Goal: Communication & Community: Answer question/provide support

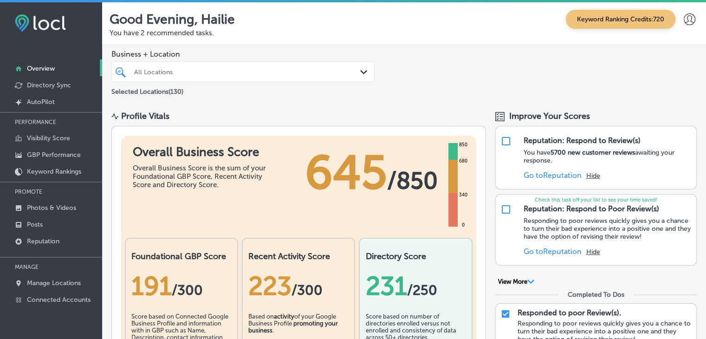
scroll to position [2, 0]
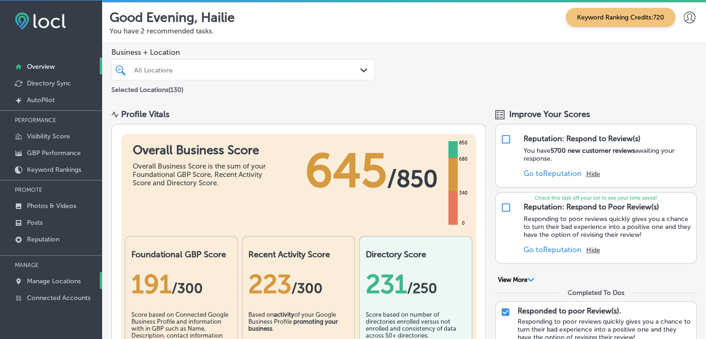
click at [61, 278] on p "Manage Locations" at bounding box center [54, 281] width 54 height 8
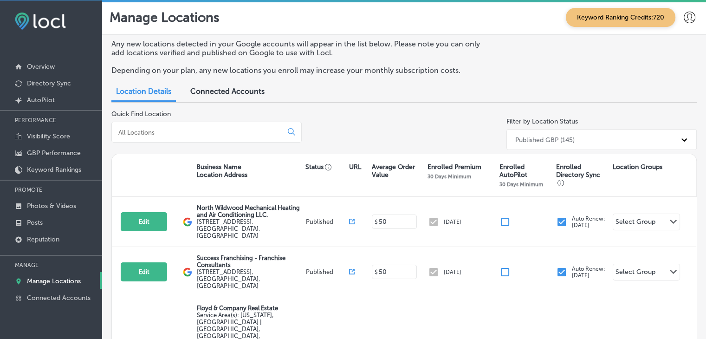
click at [197, 139] on div at bounding box center [206, 132] width 190 height 21
click at [195, 130] on input at bounding box center [198, 132] width 163 height 8
click at [168, 125] on div at bounding box center [206, 132] width 190 height 21
click at [164, 131] on input at bounding box center [198, 132] width 163 height 8
click at [17, 241] on icon at bounding box center [18, 239] width 7 height 7
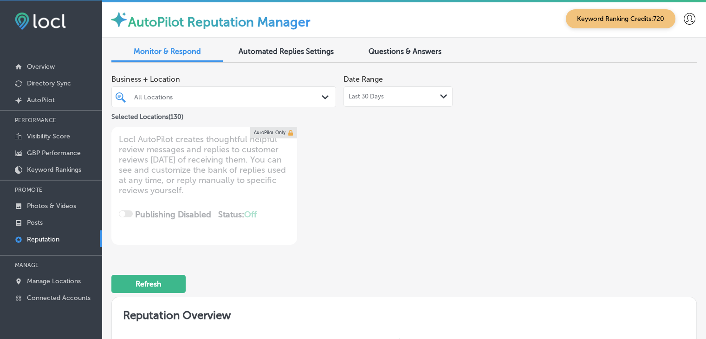
click at [361, 103] on div "Last 30 Days Path Created with Sketch." at bounding box center [397, 96] width 109 height 20
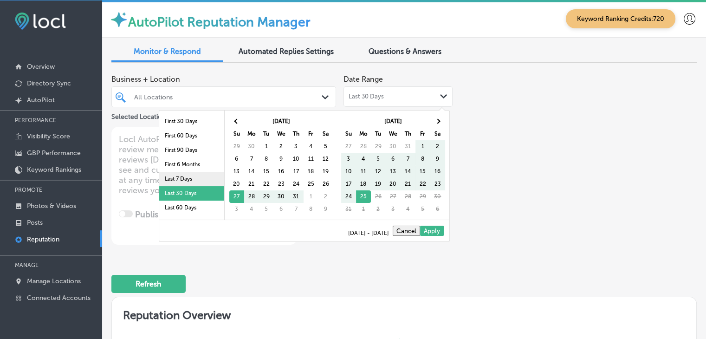
click at [163, 181] on li "Last 7 Days" at bounding box center [191, 179] width 65 height 14
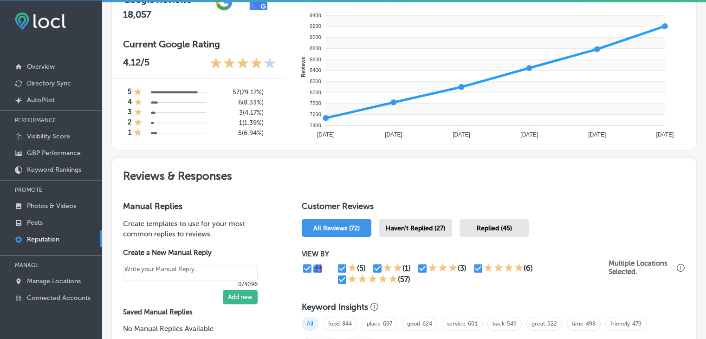
scroll to position [464, 0]
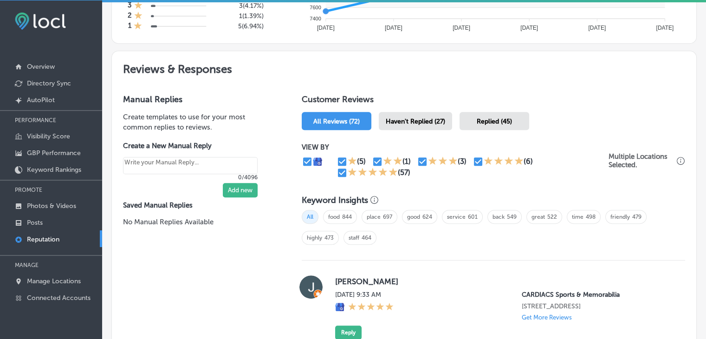
click at [395, 121] on span "Haven't Replied (27)" at bounding box center [415, 121] width 59 height 8
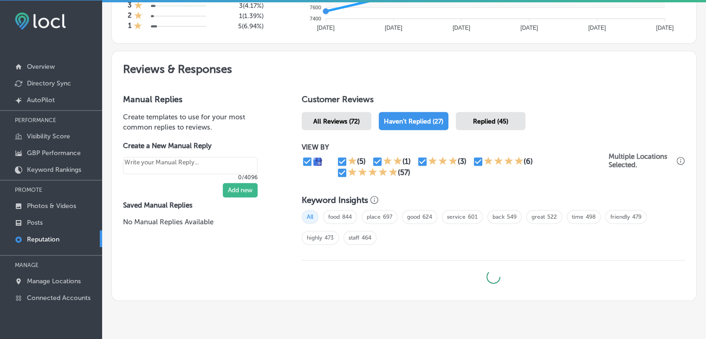
click at [349, 171] on icon at bounding box center [352, 172] width 9 height 8
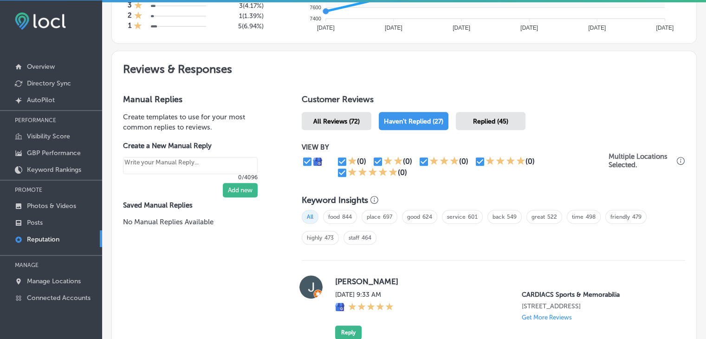
click at [348, 172] on icon at bounding box center [352, 171] width 9 height 9
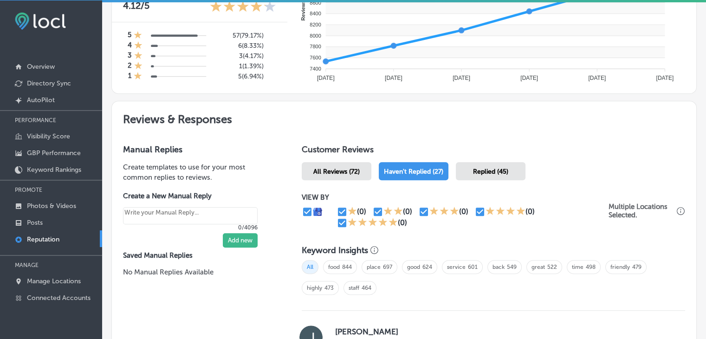
scroll to position [418, 0]
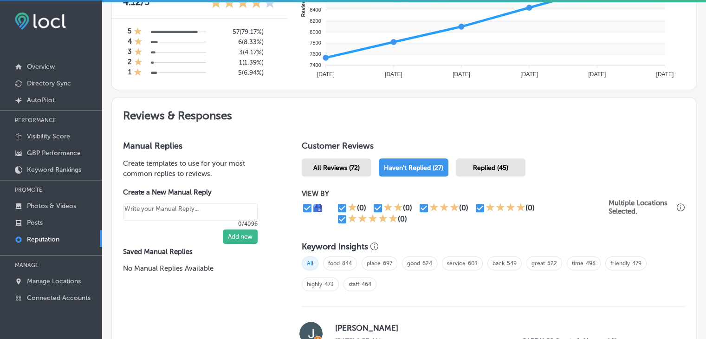
click at [442, 166] on div "Haven't Replied (27)" at bounding box center [414, 167] width 70 height 18
click at [466, 166] on div "Replied (45)" at bounding box center [491, 167] width 70 height 18
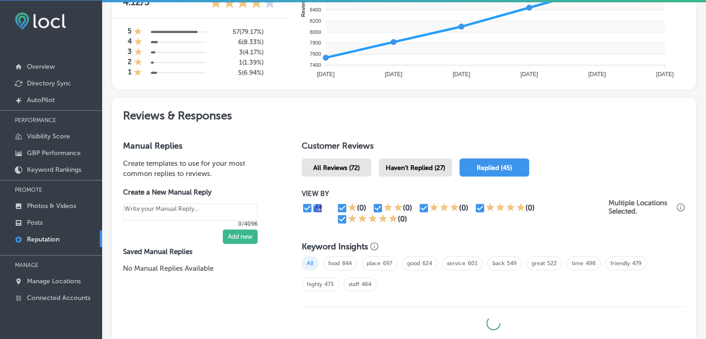
click at [427, 166] on span "Haven't Replied (27)" at bounding box center [415, 168] width 59 height 8
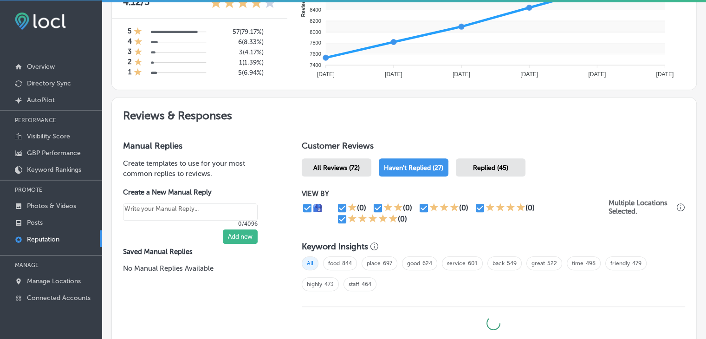
type textarea "x"
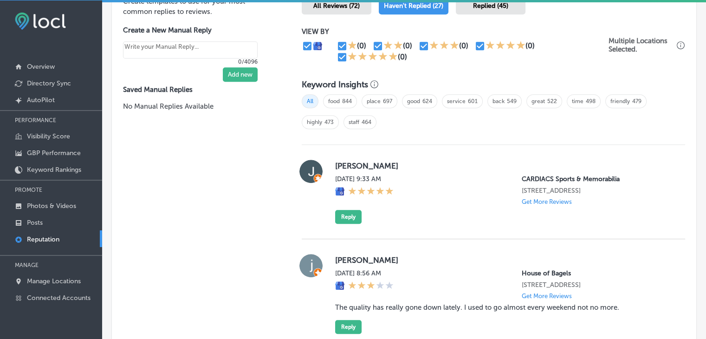
scroll to position [603, 0]
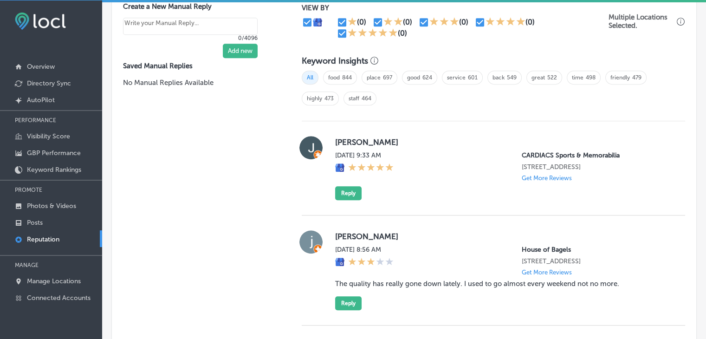
click at [345, 32] on input "checkbox" at bounding box center [341, 33] width 11 height 11
checkbox input "false"
type textarea "x"
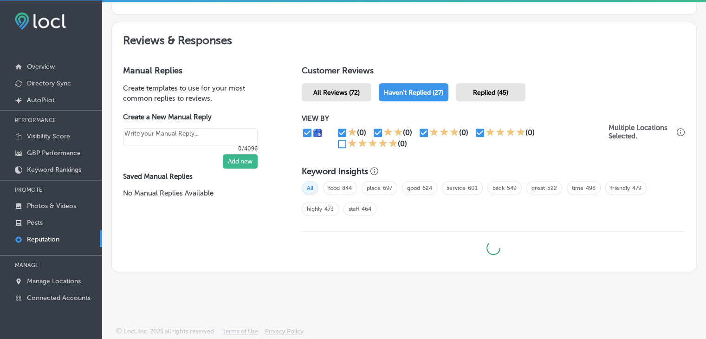
scroll to position [491, 0]
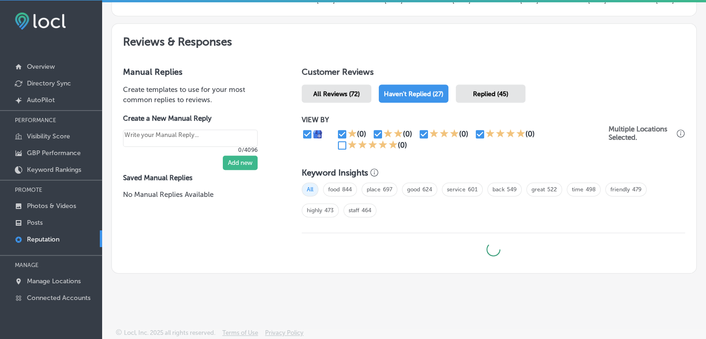
click at [476, 138] on div "(0) (0) (0) (0) (0)" at bounding box center [472, 140] width 272 height 22
click at [476, 135] on input "checkbox" at bounding box center [479, 134] width 11 height 11
checkbox input "false"
type textarea "x"
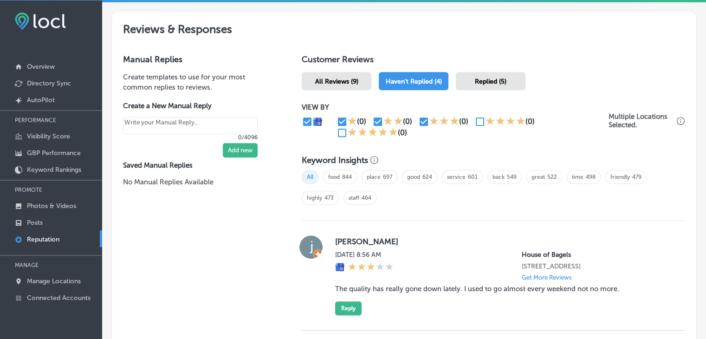
scroll to position [455, 0]
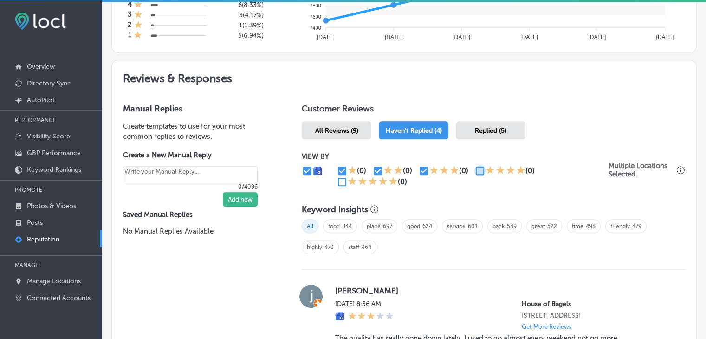
click at [478, 165] on input "checkbox" at bounding box center [479, 170] width 11 height 11
checkbox input "true"
type textarea "x"
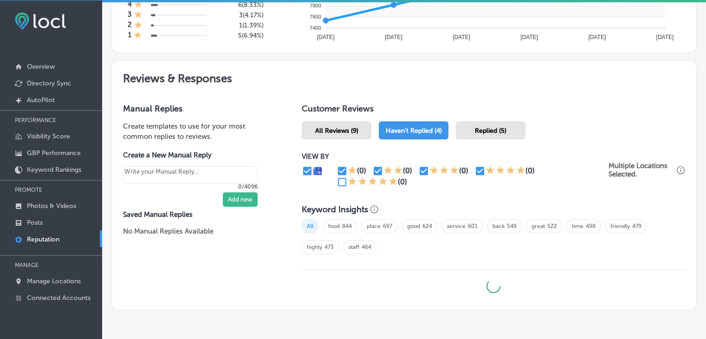
click at [423, 168] on input "checkbox" at bounding box center [423, 170] width 11 height 11
checkbox input "false"
type textarea "x"
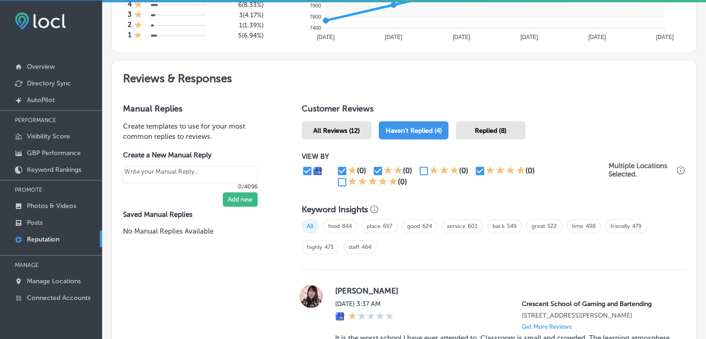
click at [375, 167] on input "checkbox" at bounding box center [377, 170] width 11 height 11
checkbox input "false"
type textarea "x"
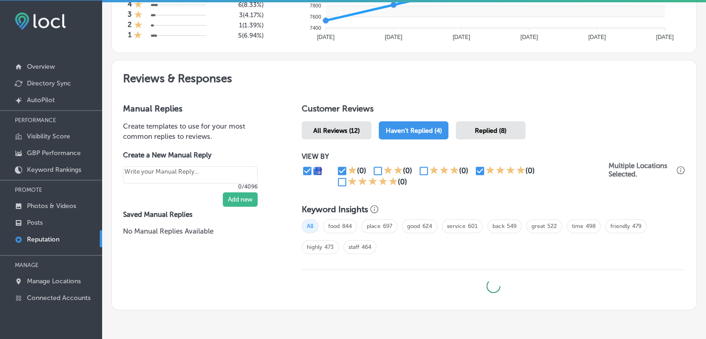
click at [341, 167] on input "checkbox" at bounding box center [341, 170] width 11 height 11
checkbox input "false"
type textarea "x"
click at [340, 176] on input "checkbox" at bounding box center [341, 181] width 11 height 11
checkbox input "true"
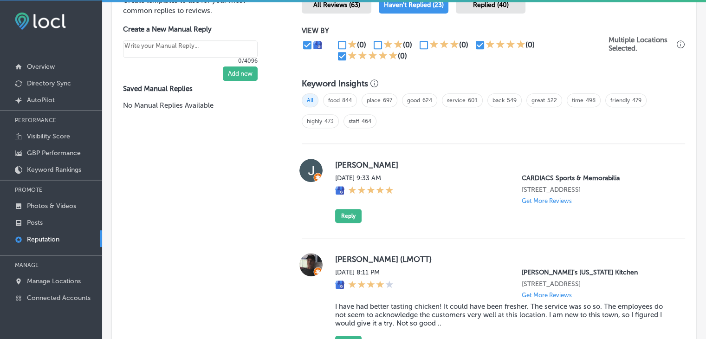
scroll to position [724, 0]
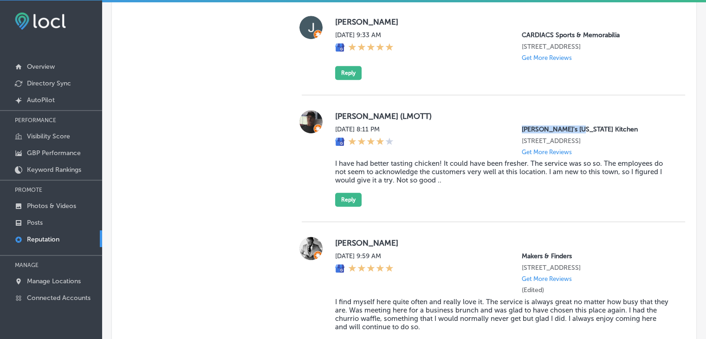
drag, startPoint x: 511, startPoint y: 123, endPoint x: 570, endPoint y: 127, distance: 59.5
click at [570, 127] on div "[PERSON_NAME] (LMOTT) [DATE] 8:11 PM [PERSON_NAME]'s [US_STATE] Kitchen [STREET…" at bounding box center [502, 158] width 335 height 97
copy p "[PERSON_NAME]'s [US_STATE]"
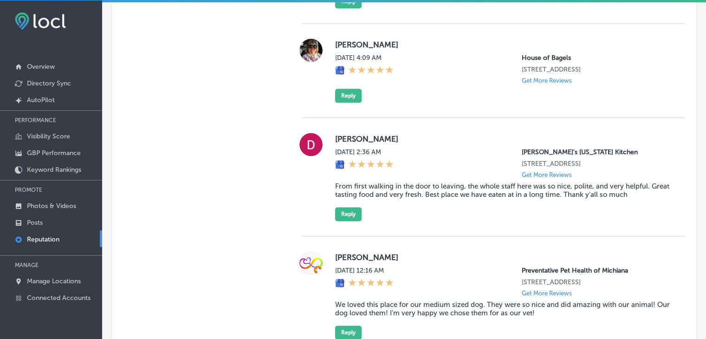
scroll to position [682, 0]
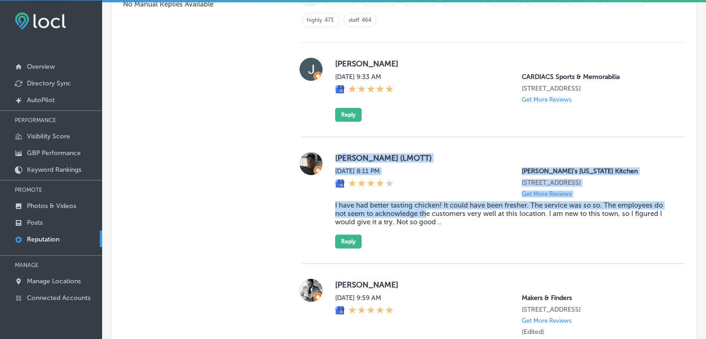
drag, startPoint x: 336, startPoint y: 155, endPoint x: 425, endPoint y: 208, distance: 104.3
click at [425, 208] on div "[PERSON_NAME] (LMOTT) [DATE] 8:11 PM [PERSON_NAME]'s [US_STATE] Kitchen [STREET…" at bounding box center [502, 200] width 335 height 97
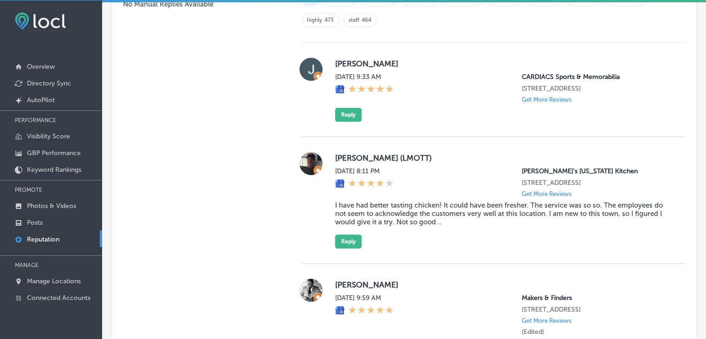
drag, startPoint x: 430, startPoint y: 216, endPoint x: 444, endPoint y: 216, distance: 14.4
click at [430, 217] on blockquote "I have had better tasting chicken! It could have been fresher. The service was …" at bounding box center [502, 213] width 335 height 25
drag, startPoint x: 454, startPoint y: 216, endPoint x: 444, endPoint y: 225, distance: 13.5
click at [446, 223] on blockquote "I have had better tasting chicken! It could have been fresher. The service was …" at bounding box center [502, 213] width 335 height 25
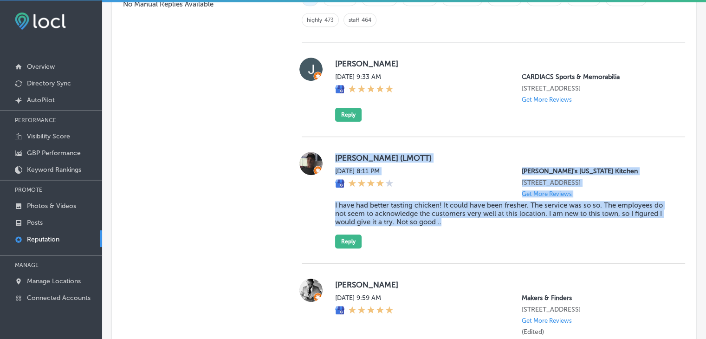
drag, startPoint x: 440, startPoint y: 229, endPoint x: 325, endPoint y: 153, distance: 137.6
click at [325, 153] on div "[PERSON_NAME] (LMOTT) [DATE] 8:11 PM [PERSON_NAME]'s [US_STATE] Kitchen [STREET…" at bounding box center [493, 200] width 383 height 97
copy div "[PERSON_NAME] (LMOTT) [DATE] 8:11 PM [PERSON_NAME]'s [US_STATE] Kitchen [STREET…"
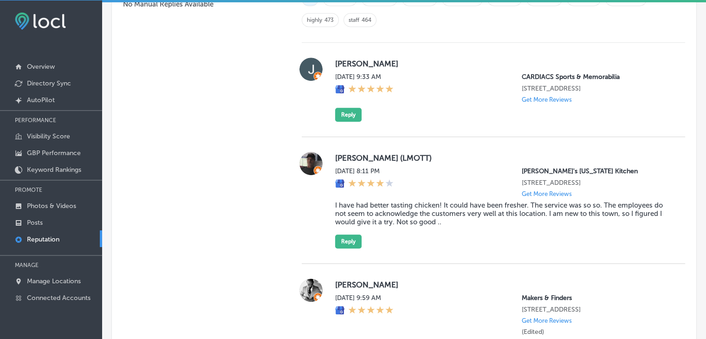
scroll to position [1190, 0]
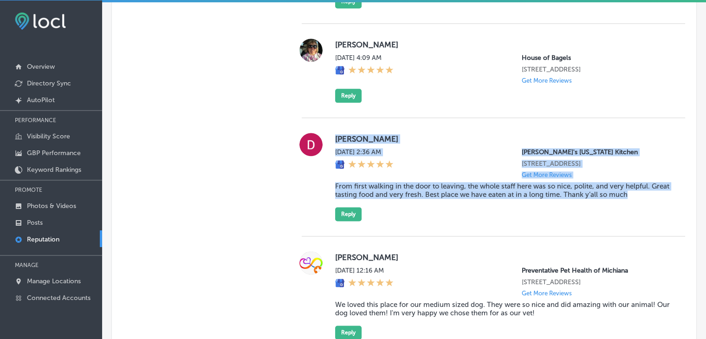
drag, startPoint x: 331, startPoint y: 155, endPoint x: 647, endPoint y: 218, distance: 322.2
click at [647, 218] on div "[PERSON_NAME][DATE] 2:36 AM [PERSON_NAME]'s [US_STATE] Kitchen [STREET_ADDRESS]…" at bounding box center [493, 177] width 383 height 88
copy div "[PERSON_NAME][DATE] 2:36 AM [PERSON_NAME]'s [US_STATE] Kitchen [STREET_ADDRESS]…"
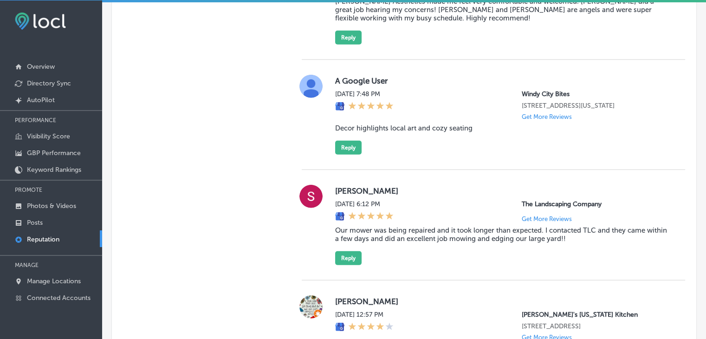
scroll to position [682, 0]
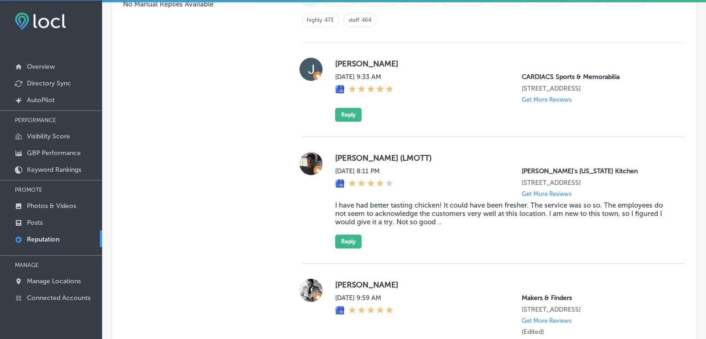
click at [368, 212] on blockquote "I have had better tasting chicken! It could have been fresher. The service was …" at bounding box center [502, 213] width 335 height 25
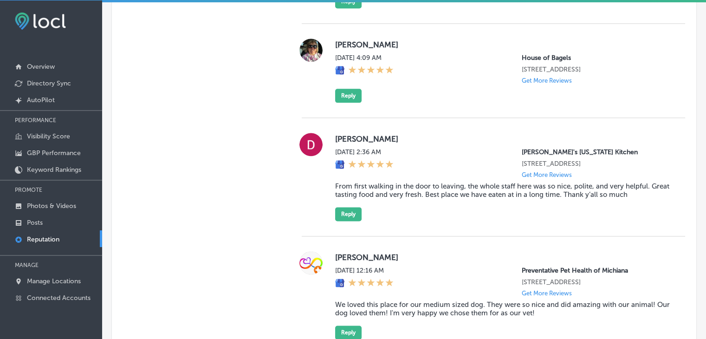
click at [347, 220] on div "[PERSON_NAME][DATE] 2:36 AM [PERSON_NAME]'s [US_STATE] Kitchen [STREET_ADDRESS]…" at bounding box center [502, 177] width 335 height 88
click at [347, 221] on button "Reply" at bounding box center [348, 214] width 26 height 14
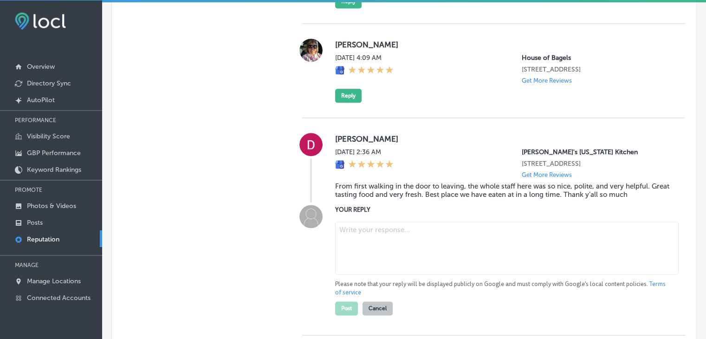
click at [351, 265] on textarea at bounding box center [506, 247] width 343 height 53
type textarea "x"
paste textarea "We’re so glad you enjoyed your visit to Popeyes [US_STATE] Kitchen in [GEOGRAPH…"
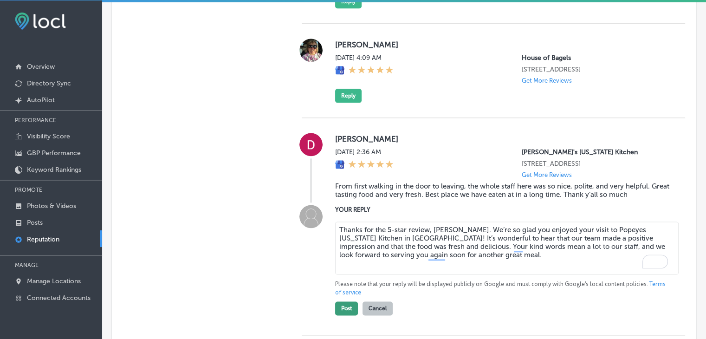
type textarea "Thanks for the 5-star review, [PERSON_NAME]. We’re so glad you enjoyed your vis…"
click at [349, 315] on button "Post" at bounding box center [346, 308] width 23 height 14
type textarea "x"
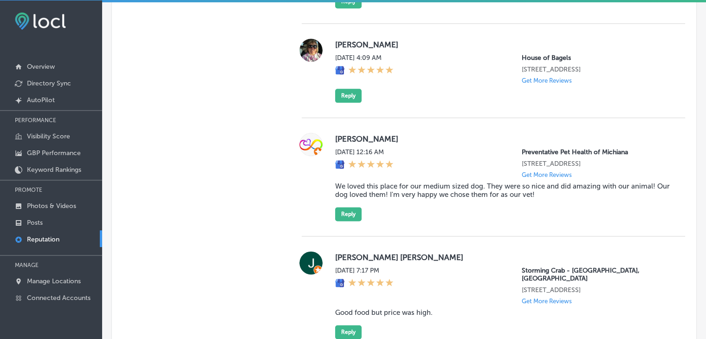
scroll to position [2433, 0]
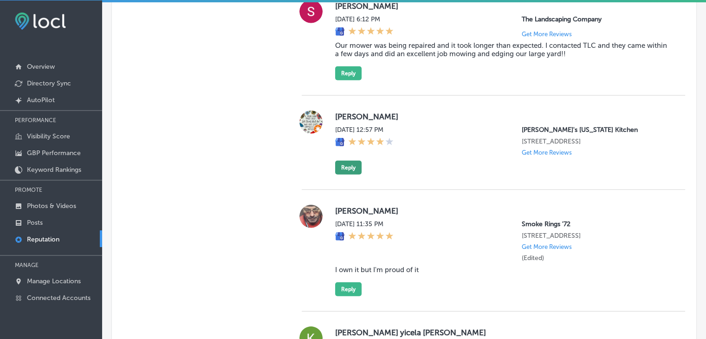
click at [348, 175] on button "Reply" at bounding box center [348, 168] width 26 height 14
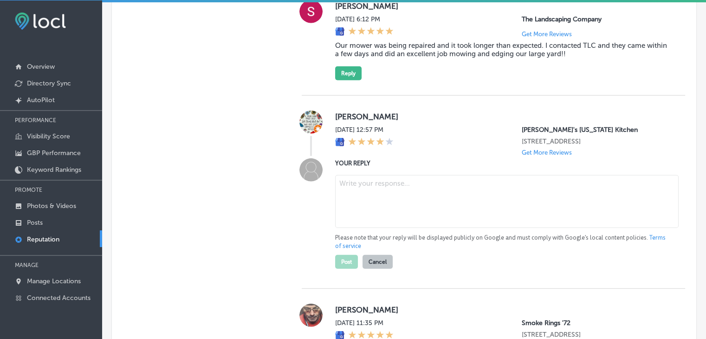
drag, startPoint x: 348, startPoint y: 201, endPoint x: 356, endPoint y: 235, distance: 35.0
click at [356, 228] on textarea at bounding box center [506, 201] width 343 height 53
paste textarea "Thank you for leaving a 4-star rating for Popeyes [US_STATE] Kitchen in [GEOGRA…"
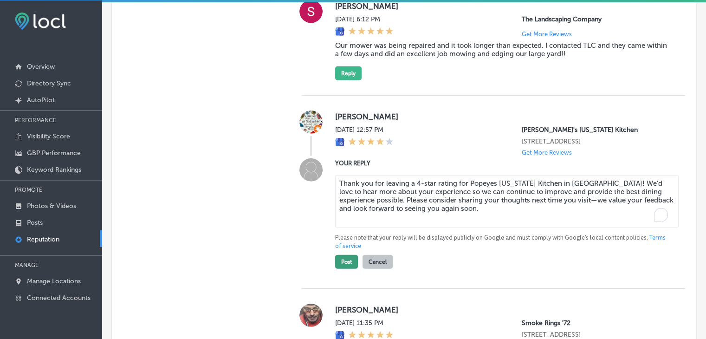
type textarea "Thank you for leaving a 4-star rating for Popeyes [US_STATE] Kitchen in [GEOGRA…"
click at [340, 269] on button "Post" at bounding box center [346, 262] width 23 height 14
type textarea "x"
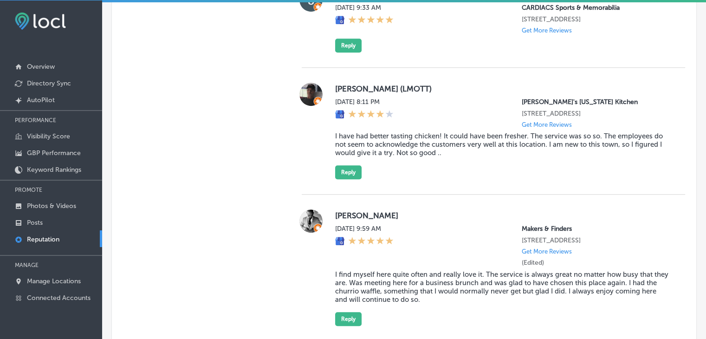
scroll to position [809, 0]
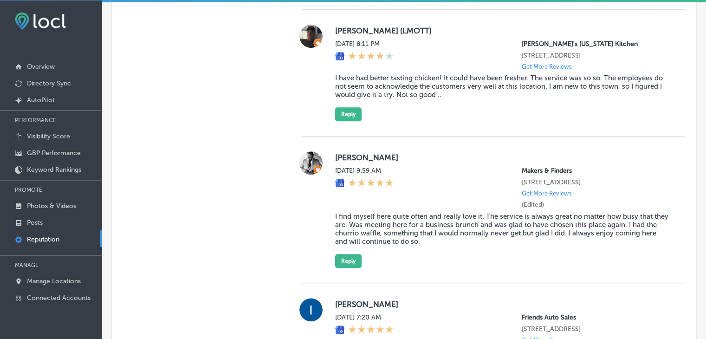
click at [508, 159] on label "[PERSON_NAME]" at bounding box center [502, 157] width 335 height 9
drag, startPoint x: 513, startPoint y: 172, endPoint x: 583, endPoint y: 165, distance: 70.4
click at [583, 165] on div "[PERSON_NAME][DATE] 9:59 AM Makers & Finders [STREET_ADDRESS] Get More Reviews …" at bounding box center [502, 209] width 335 height 116
copy p "Makers & Finders"
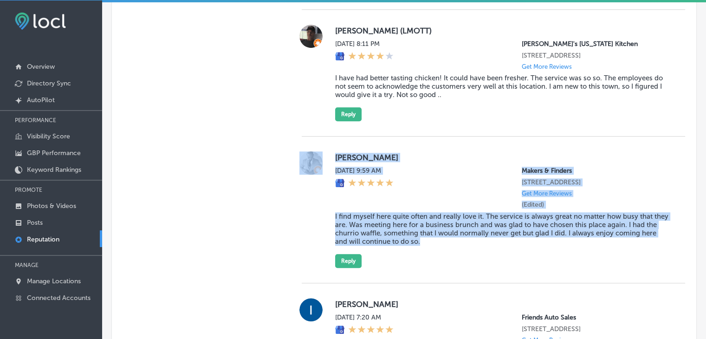
drag, startPoint x: 324, startPoint y: 155, endPoint x: 459, endPoint y: 256, distance: 168.8
click at [459, 256] on div "[PERSON_NAME][DATE] 9:59 AM Makers & Finders [STREET_ADDRESS] Get More Reviews …" at bounding box center [493, 209] width 383 height 116
click at [349, 268] on button "Reply" at bounding box center [348, 261] width 26 height 14
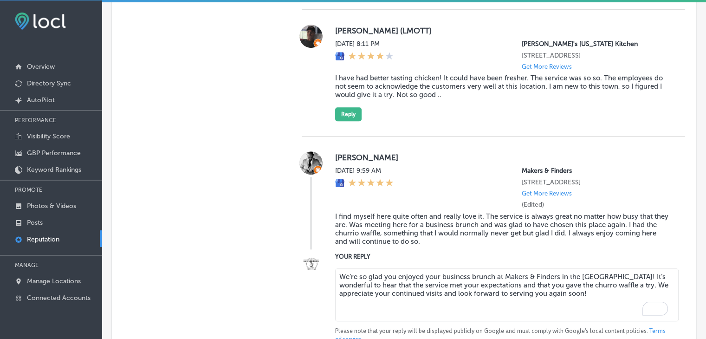
click at [617, 284] on textarea "We’re so glad you enjoyed your business brunch at Makers & Finders in the [GEOG…" at bounding box center [506, 294] width 343 height 53
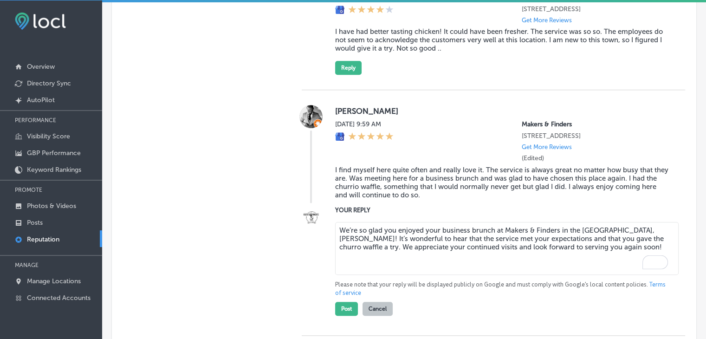
type textarea "We’re so glad you enjoyed your business brunch at Makers & Finders in the [GEOG…"
click at [336, 309] on div "Post Cancel" at bounding box center [364, 306] width 58 height 19
click at [336, 310] on button "Post" at bounding box center [346, 309] width 23 height 14
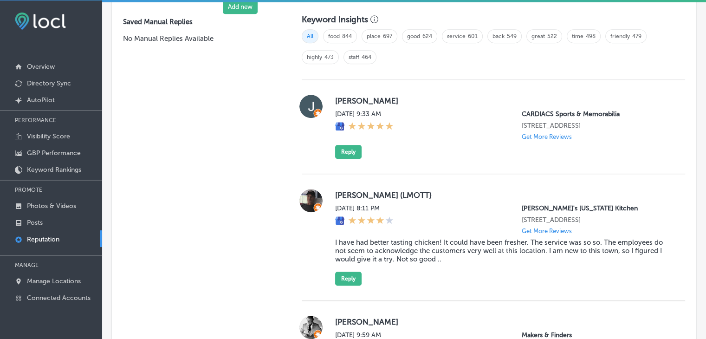
type textarea "x"
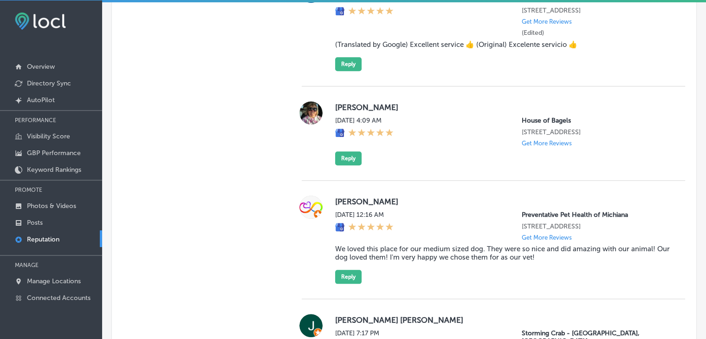
scroll to position [1087, 0]
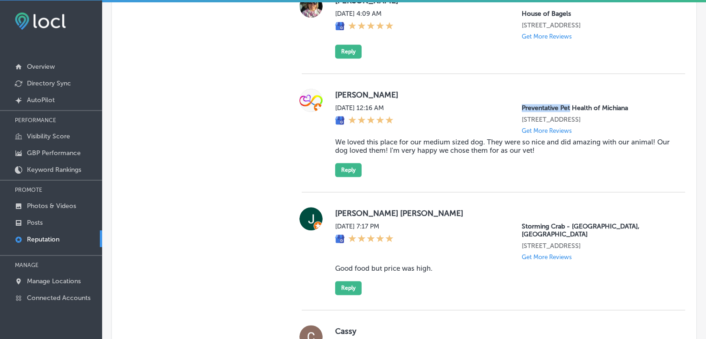
drag, startPoint x: 514, startPoint y: 118, endPoint x: 563, endPoint y: 113, distance: 49.0
click at [563, 113] on div "[DATE] 12:16 AM Preventative Pet Health of Michiana [STREET_ADDRESS] Get More R…" at bounding box center [502, 119] width 335 height 30
copy p "Preventative Pet"
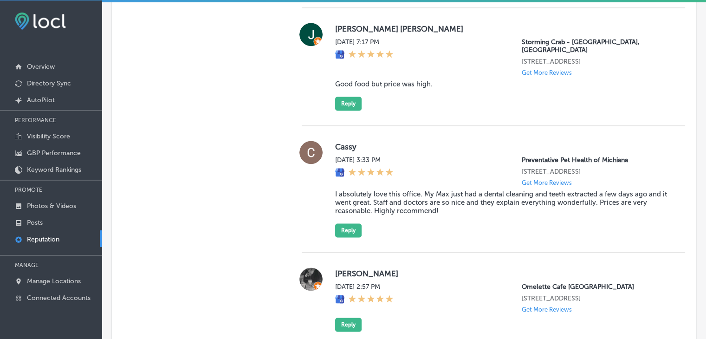
scroll to position [1034, 0]
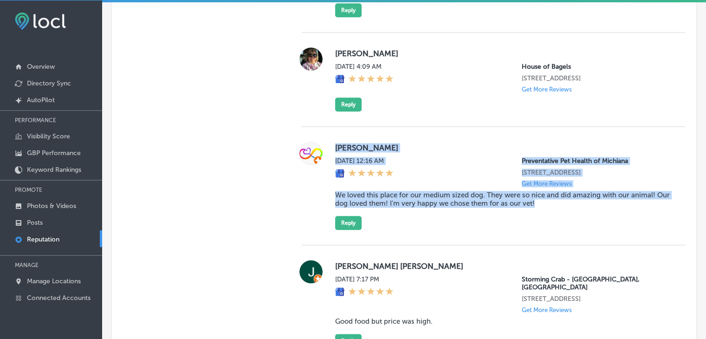
drag, startPoint x: 332, startPoint y: 151, endPoint x: 570, endPoint y: 230, distance: 250.8
click at [570, 230] on div "[PERSON_NAME][DATE] 12:16 AM Preventative Pet Health of Michiana [STREET_ADDRES…" at bounding box center [502, 186] width 335 height 88
copy div "[PERSON_NAME][DATE] 12:16 AM Preventative Pet Health of Michiana [STREET_ADDRES…"
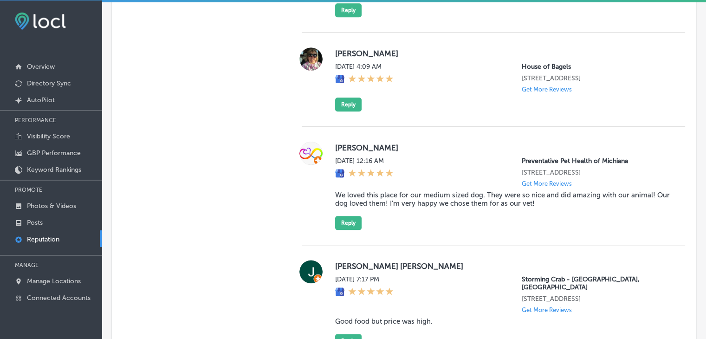
scroll to position [1272, 0]
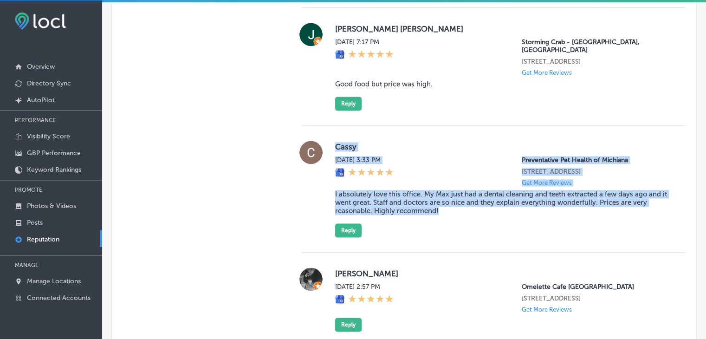
drag, startPoint x: 332, startPoint y: 161, endPoint x: 495, endPoint y: 227, distance: 175.9
click at [495, 227] on div "Cassy [DATE] 3:33 PM Preventative Pet Health of Michiana [STREET_ADDRESS] Get M…" at bounding box center [493, 189] width 383 height 97
copy div "Cassy [DATE] 3:33 PM Preventative Pet Health of Michiana [STREET_ADDRESS] Get M…"
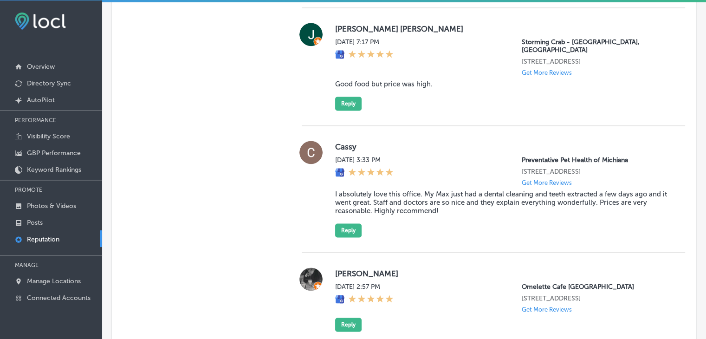
scroll to position [1034, 0]
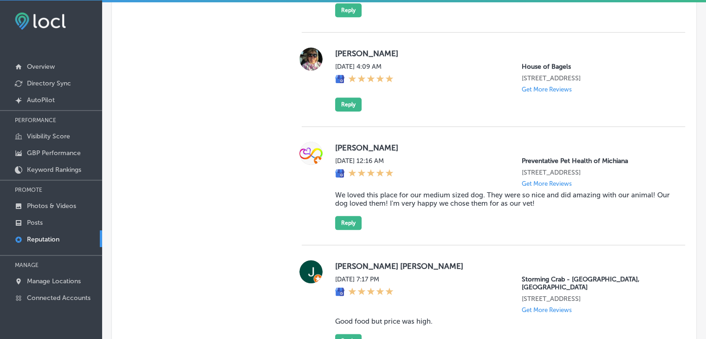
click at [348, 229] on div "[PERSON_NAME][DATE] 12:16 AM Preventative Pet Health of Michiana [STREET_ADDRES…" at bounding box center [502, 186] width 335 height 88
click at [348, 230] on button "Reply" at bounding box center [348, 223] width 26 height 14
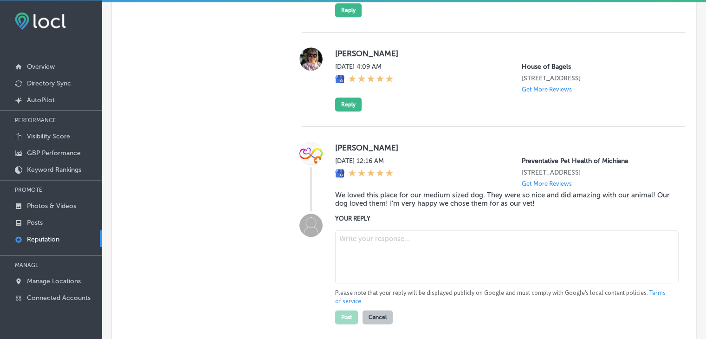
click at [353, 277] on textarea at bounding box center [506, 256] width 343 height 53
paste textarea "Seeing your dog feel happy and cared for is always our top priority! We’re thri…"
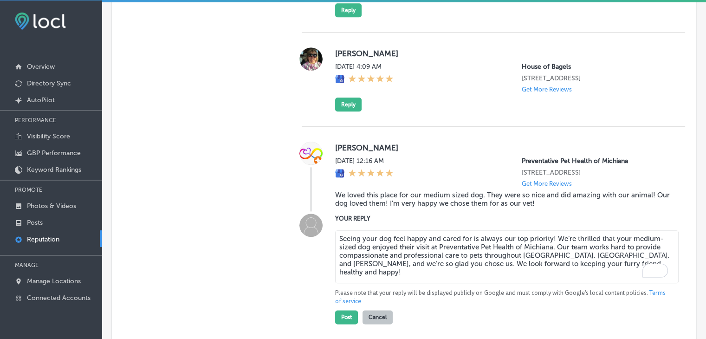
click at [551, 259] on textarea "Seeing your dog feel happy and cared for is always our top priority! We’re thri…" at bounding box center [506, 256] width 343 height 53
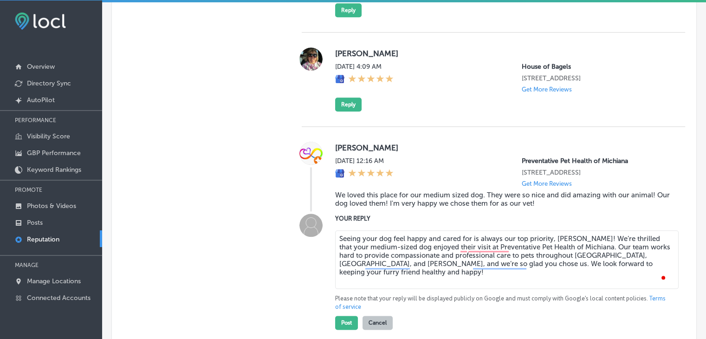
scroll to position [1081, 0]
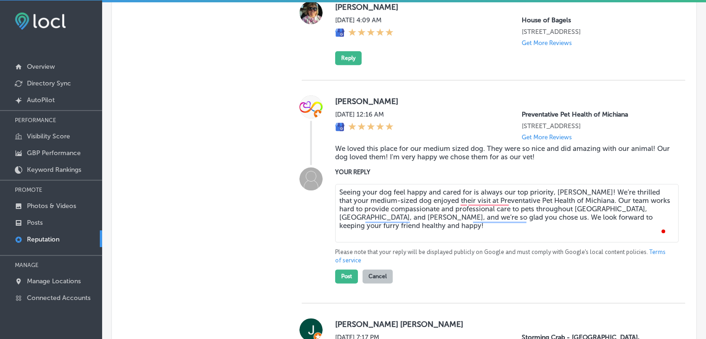
click at [507, 225] on textarea "Seeing your dog feel happy and cared for is always our top priority, [PERSON_NA…" at bounding box center [506, 213] width 343 height 58
drag, startPoint x: 509, startPoint y: 225, endPoint x: 363, endPoint y: 233, distance: 145.9
click at [363, 233] on textarea "Seeing your dog feel happy and cared for is always our top priority, [PERSON_NA…" at bounding box center [506, 213] width 343 height 58
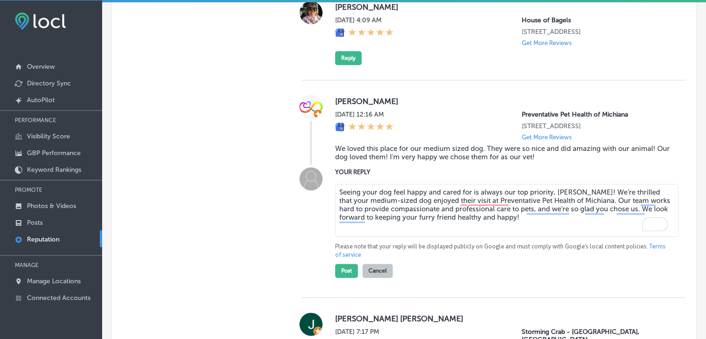
click at [594, 237] on textarea "Seeing your dog feel happy and cared for is always our top priority, [PERSON_NA…" at bounding box center [506, 210] width 343 height 53
type textarea "Seeing your dog feel happy and cared for is always our top priority, [PERSON_NA…"
click at [338, 278] on button "Post" at bounding box center [346, 271] width 23 height 14
type textarea "x"
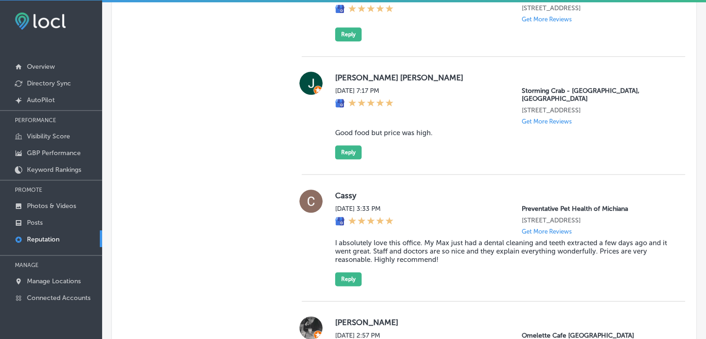
scroll to position [1127, 0]
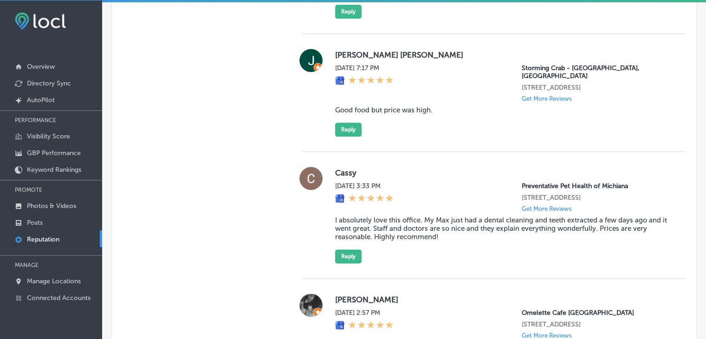
click at [351, 241] on blockquote "I absolutely love this office. My Max just had a dental cleaning and teeth extr…" at bounding box center [502, 228] width 335 height 25
click at [349, 255] on div "Cassy [DATE] 3:33 PM Preventative Pet Health of Michiana [STREET_ADDRESS] Get M…" at bounding box center [502, 215] width 335 height 97
click at [348, 263] on button "Reply" at bounding box center [348, 256] width 26 height 14
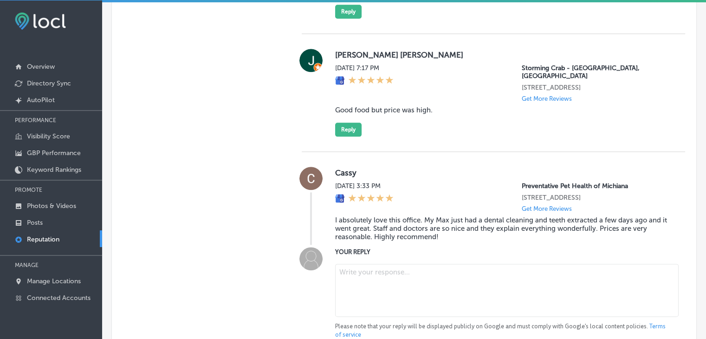
click at [357, 300] on textarea at bounding box center [506, 290] width 343 height 53
paste textarea "A smooth and comfortable dental experience is exactly what we aim for! We’re gl…"
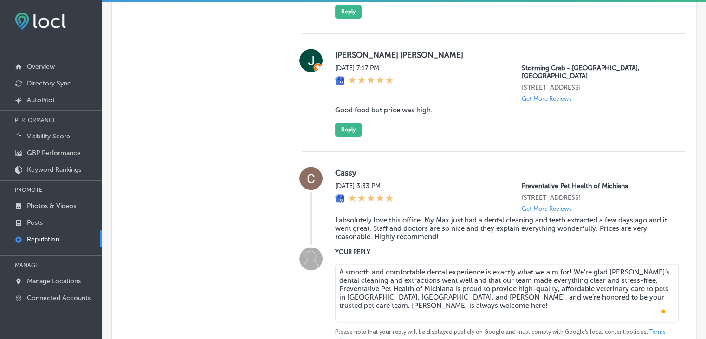
click at [569, 277] on textarea "A smooth and comfortable dental experience is exactly what we aim for! We’re gl…" at bounding box center [506, 293] width 343 height 58
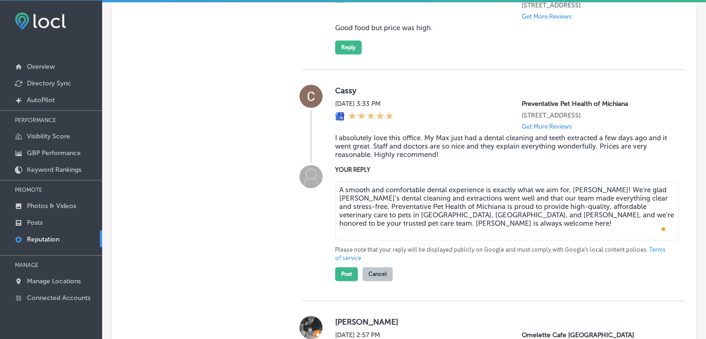
scroll to position [1220, 0]
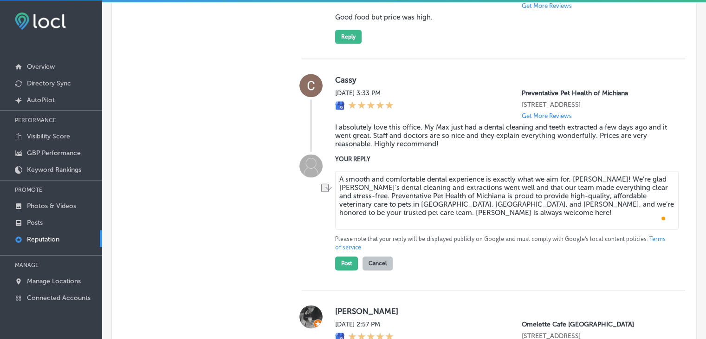
drag, startPoint x: 464, startPoint y: 215, endPoint x: 338, endPoint y: 213, distance: 126.2
click at [338, 213] on textarea "A smooth and comfortable dental experience is exactly what we aim for, [PERSON_…" at bounding box center [506, 200] width 343 height 58
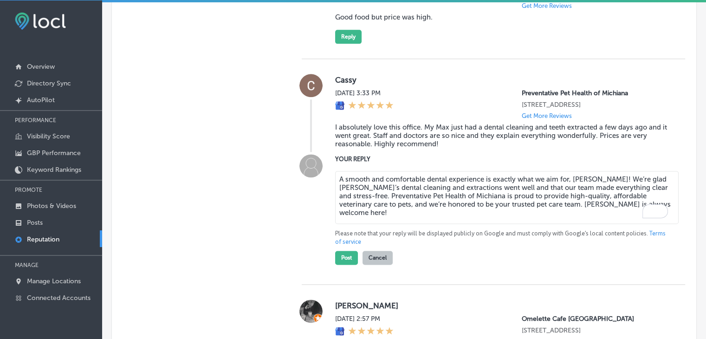
scroll to position [1267, 0]
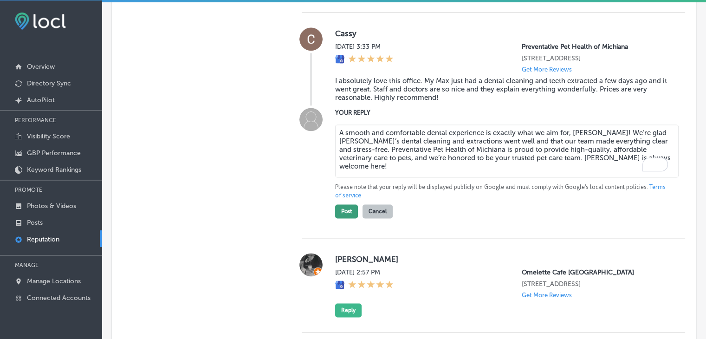
type textarea "A smooth and comfortable dental experience is exactly what we aim for, [PERSON_…"
click at [340, 218] on button "Post" at bounding box center [346, 211] width 23 height 14
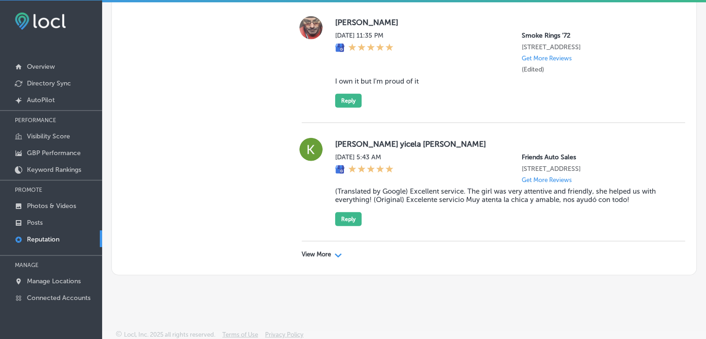
scroll to position [2162, 0]
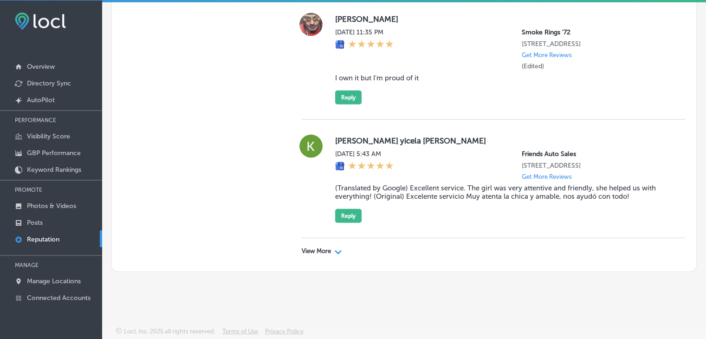
click at [327, 252] on p "View More" at bounding box center [316, 250] width 29 height 7
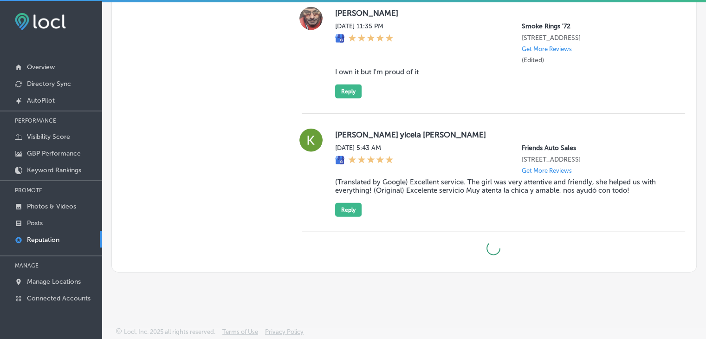
scroll to position [0, 0]
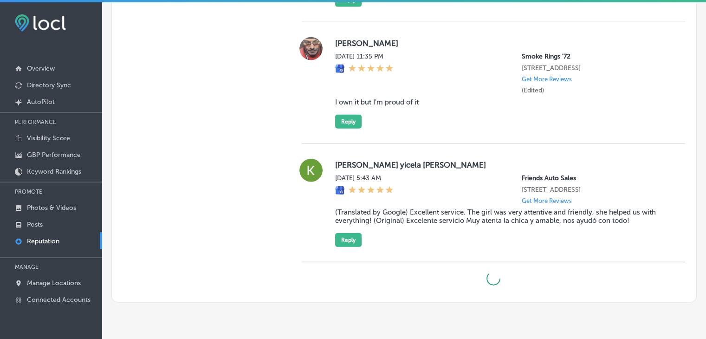
type textarea "x"
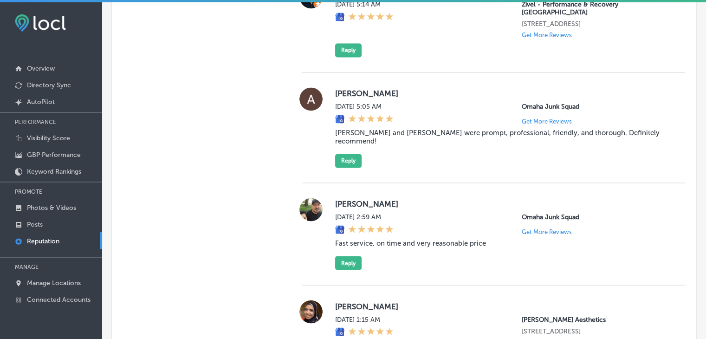
scroll to position [1505, 0]
